Goal: Information Seeking & Learning: Check status

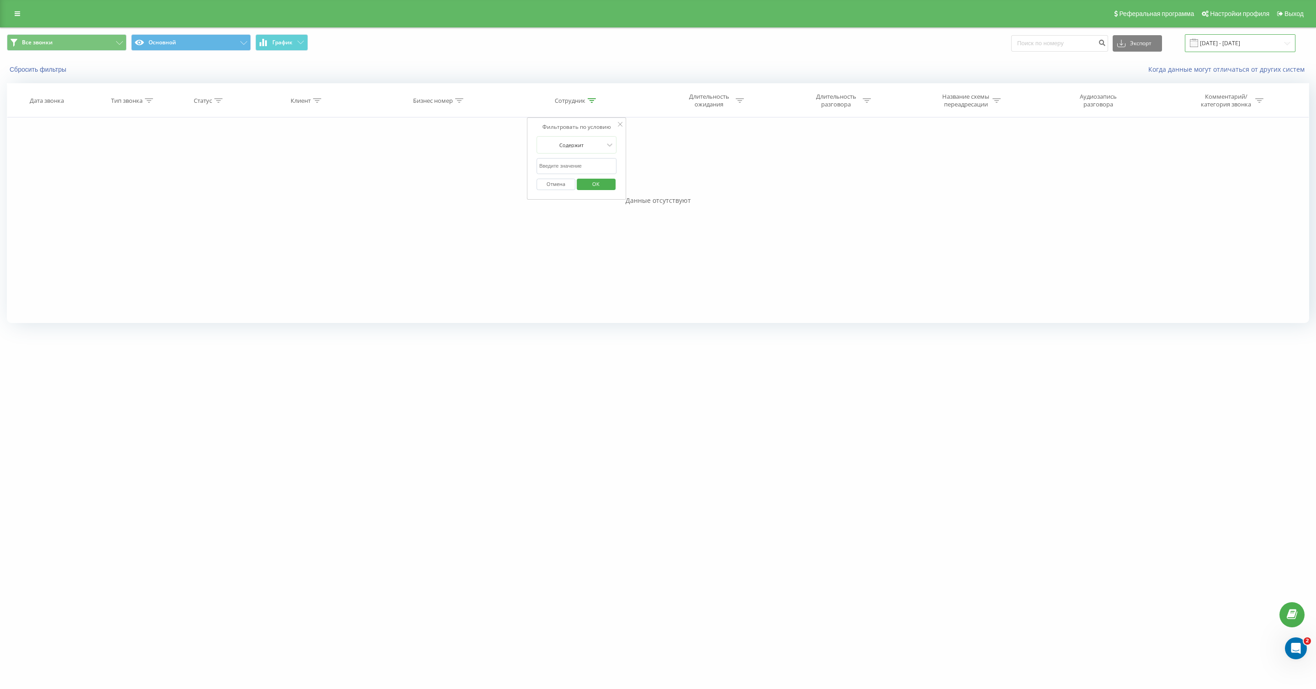
click at [1220, 45] on input "[DATE] - [DATE]" at bounding box center [1240, 43] width 111 height 18
click at [1041, 70] on link "Сегодня" at bounding box center [1041, 70] width 22 height 9
click at [1254, 226] on button "Применить" at bounding box center [1263, 224] width 46 height 13
type input "М"
type input "R"
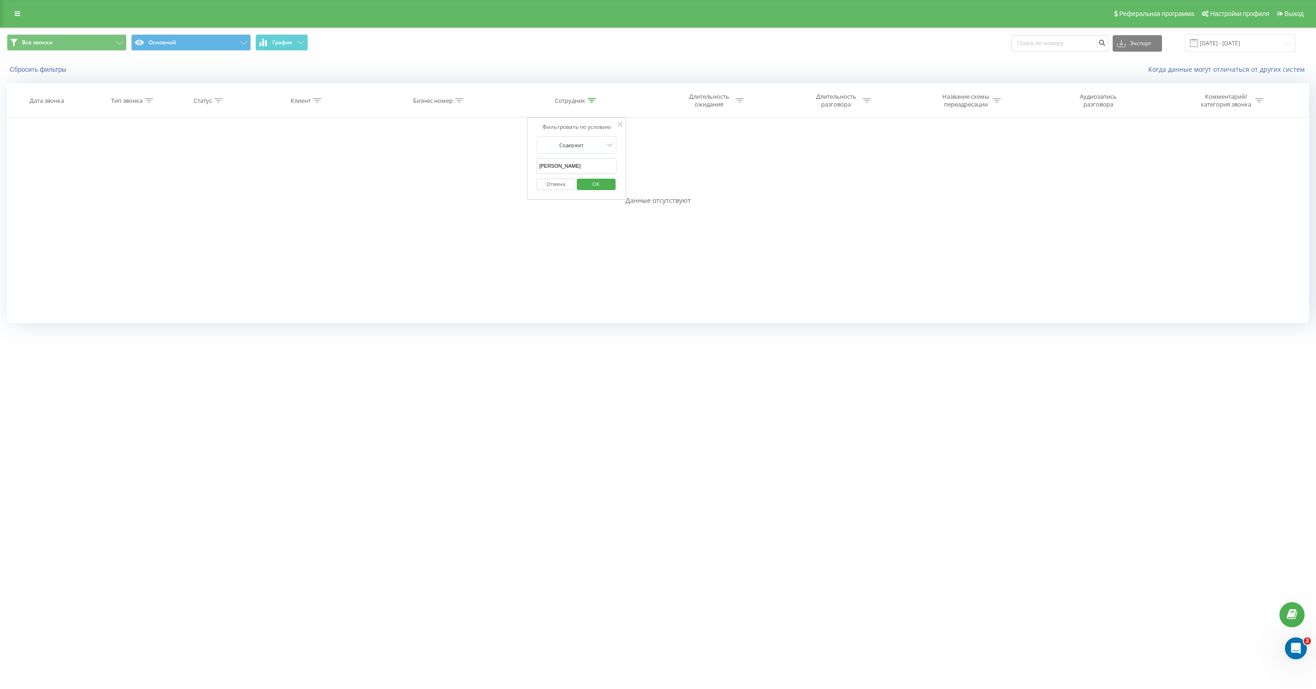
type input "[PERSON_NAME]"
click at [602, 187] on span "OK" at bounding box center [596, 184] width 26 height 14
click at [577, 105] on th "Сотрудник" at bounding box center [576, 101] width 143 height 34
click at [577, 95] on th "Сотрудник" at bounding box center [576, 101] width 143 height 34
click at [576, 99] on div "Сотрудник" at bounding box center [570, 101] width 31 height 8
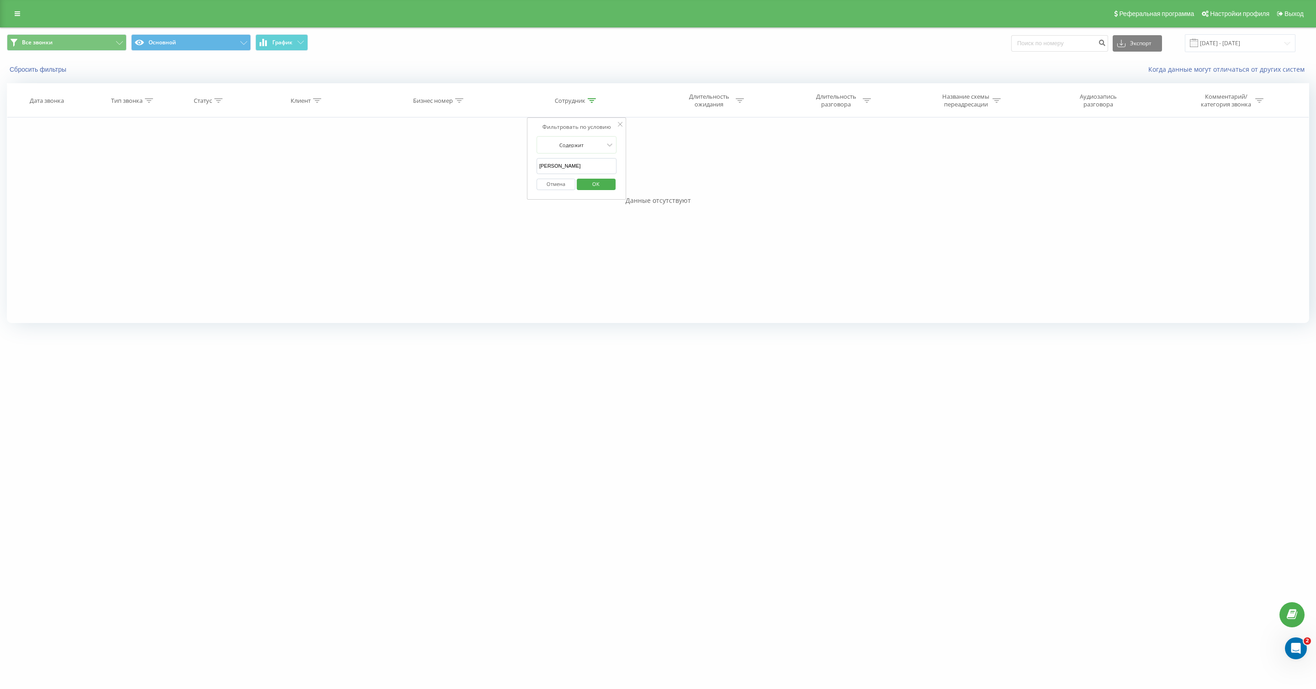
click at [553, 185] on button "Отмена" at bounding box center [555, 184] width 39 height 11
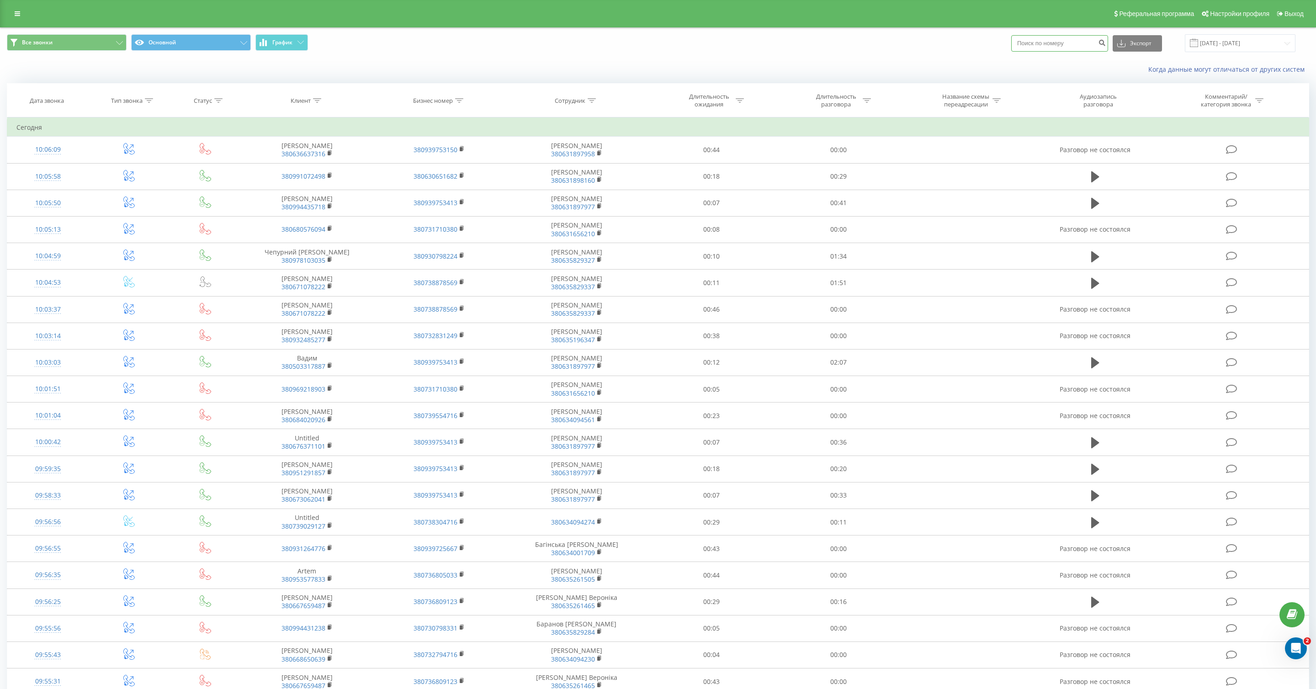
click at [1048, 42] on input at bounding box center [1059, 43] width 97 height 16
paste input "0 63 583 09 45"
type input "0635830945"
click at [1106, 42] on icon "submit" at bounding box center [1102, 41] width 8 height 5
